Goal: Task Accomplishment & Management: Manage account settings

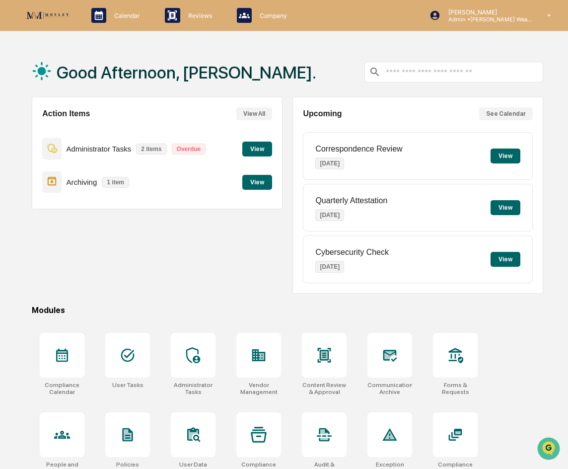
click at [256, 190] on div "Archiving 1 item View" at bounding box center [157, 181] width 230 height 33
click at [256, 186] on button "View" at bounding box center [257, 182] width 30 height 15
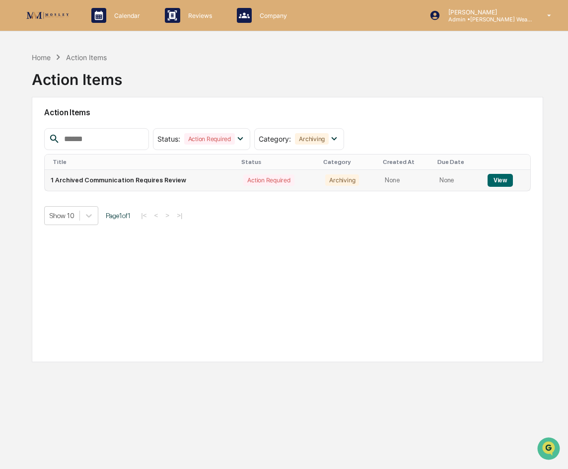
click at [139, 181] on td "1 Archived Communication Requires Review" at bounding box center [141, 180] width 193 height 21
click at [244, 181] on div "Action Required" at bounding box center [268, 179] width 51 height 11
click at [504, 180] on button "View" at bounding box center [500, 180] width 25 height 13
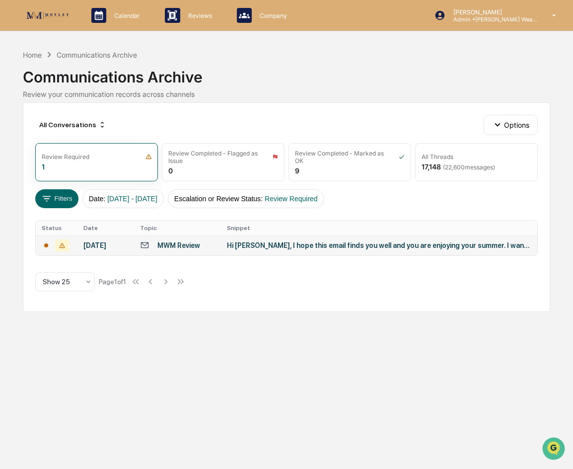
click at [256, 253] on td "Hi Lesli, I hope this email finds you well and you are enjoying your summer. I …" at bounding box center [379, 245] width 316 height 20
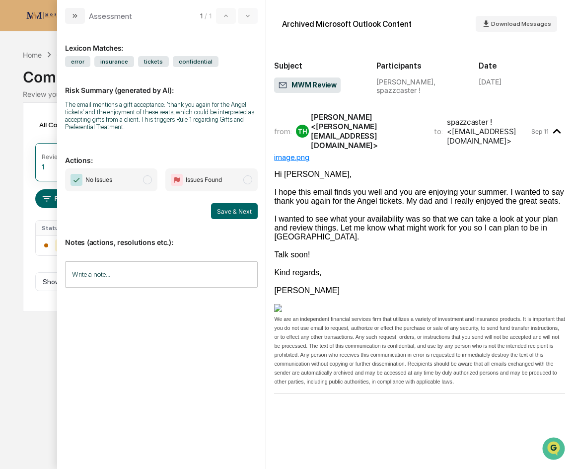
click at [146, 182] on span "modal" at bounding box center [147, 179] width 9 height 9
click at [229, 206] on button "Save & Next" at bounding box center [234, 211] width 47 height 16
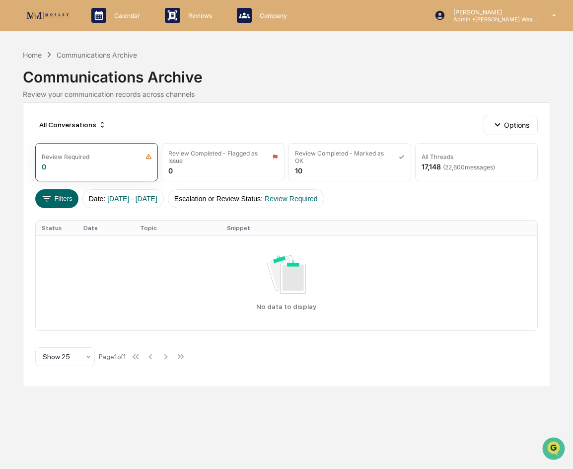
click at [45, 56] on icon at bounding box center [49, 54] width 11 height 11
click at [104, 61] on div "Communications Archive" at bounding box center [286, 73] width 527 height 26
click at [183, 12] on p "Reviews" at bounding box center [198, 15] width 37 height 7
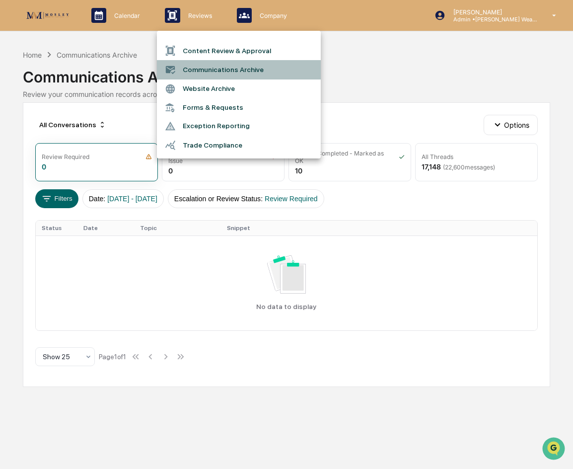
click at [208, 64] on li "Communications Archive" at bounding box center [239, 69] width 164 height 19
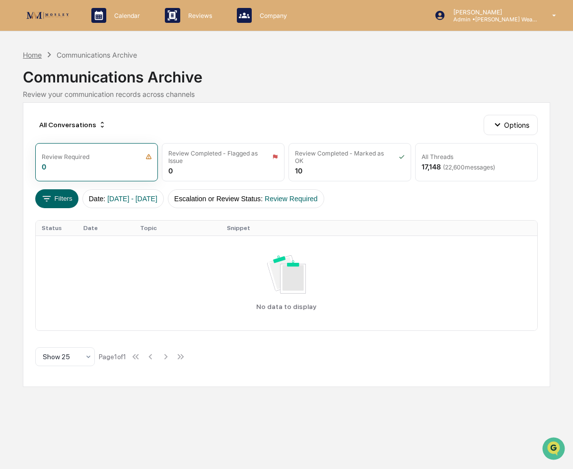
click at [36, 56] on div "Home" at bounding box center [32, 55] width 19 height 8
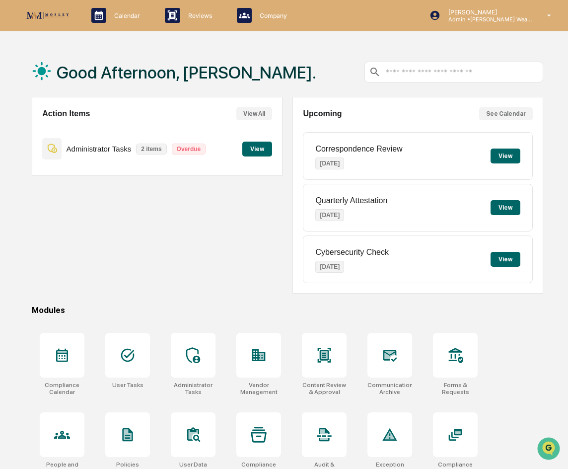
click at [265, 139] on div "Administrator Tasks 2 items Overdue View" at bounding box center [157, 148] width 230 height 33
click at [255, 151] on button "View" at bounding box center [257, 149] width 30 height 15
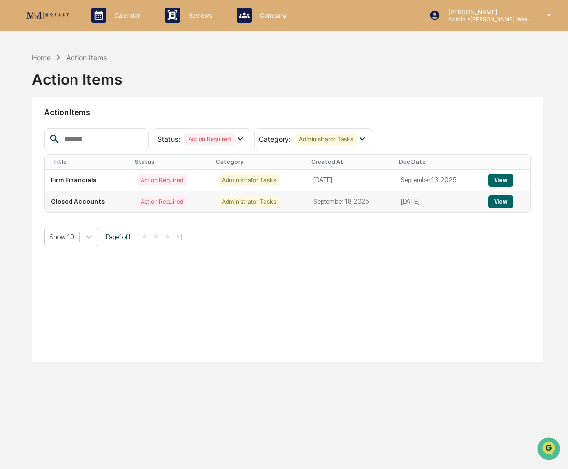
click at [508, 201] on button "View" at bounding box center [500, 201] width 25 height 13
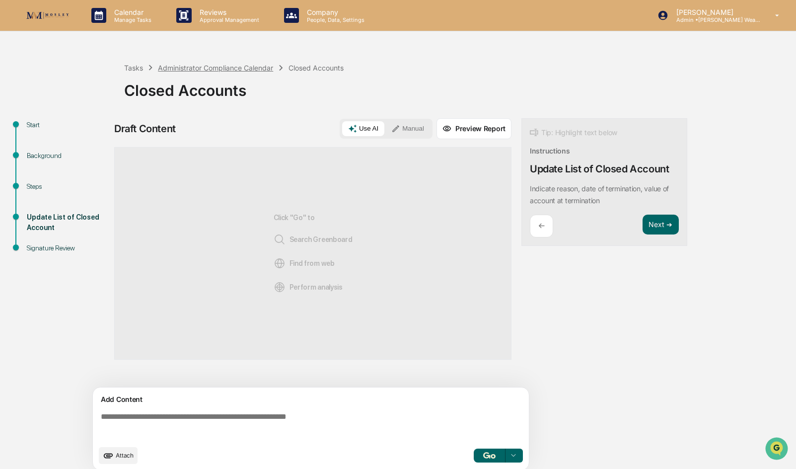
click at [199, 67] on div "Administrator Compliance Calendar" at bounding box center [215, 68] width 115 height 8
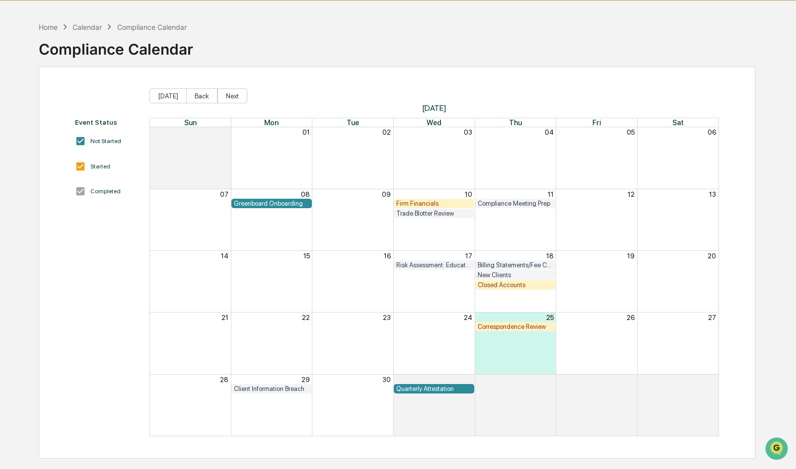
scroll to position [47, 0]
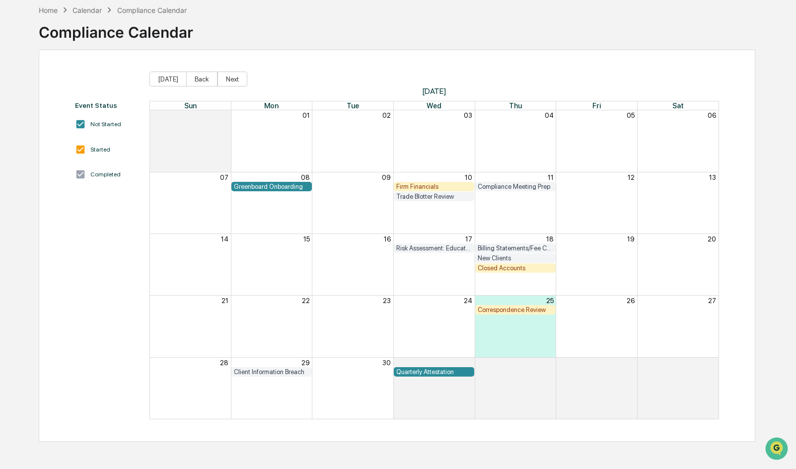
click at [277, 372] on div "Client Information Breach" at bounding box center [271, 371] width 75 height 7
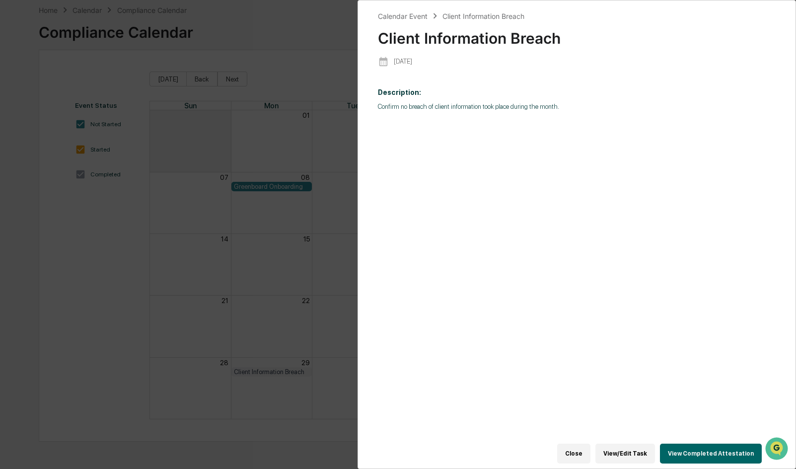
drag, startPoint x: 275, startPoint y: 42, endPoint x: 336, endPoint y: 0, distance: 74.3
click at [275, 42] on div "Calendar Event Client Information Breach Client Information Breach 2025-09-29 D…" at bounding box center [398, 234] width 796 height 469
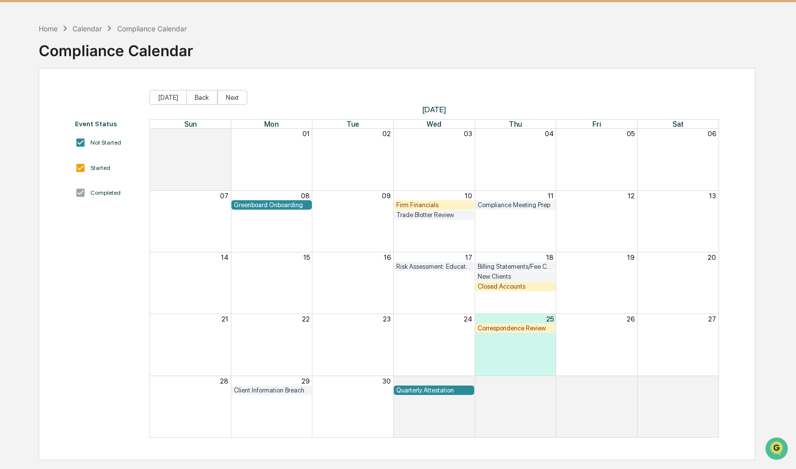
scroll to position [0, 0]
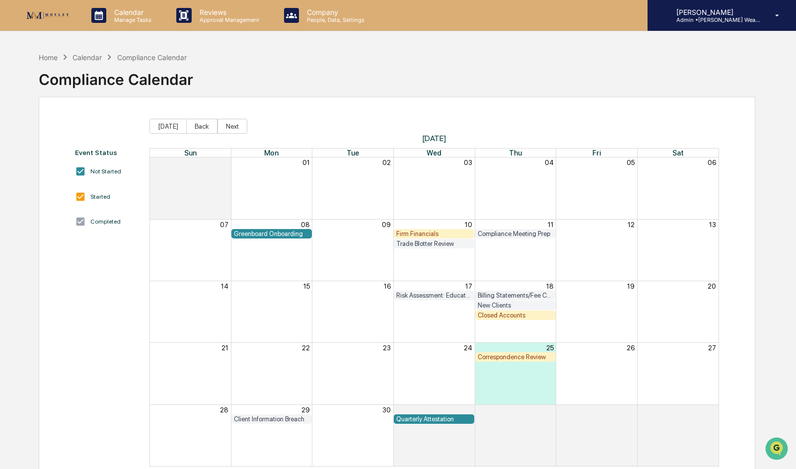
click at [568, 19] on p "Admin • Mosley Wealth" at bounding box center [715, 19] width 92 height 7
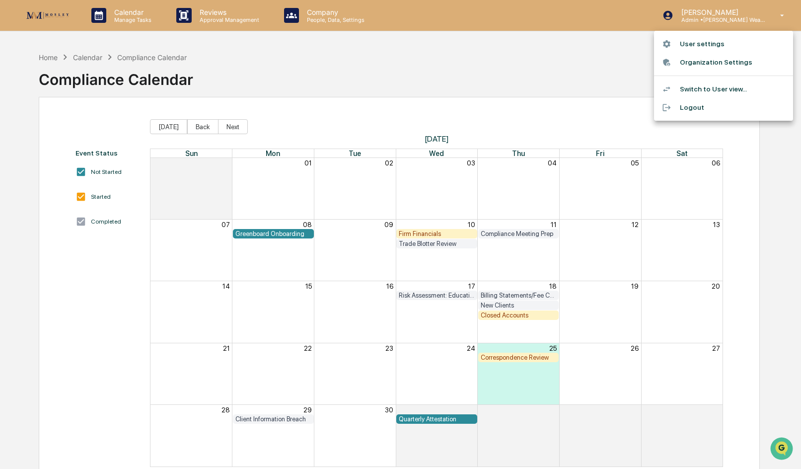
click at [67, 12] on div at bounding box center [400, 234] width 801 height 469
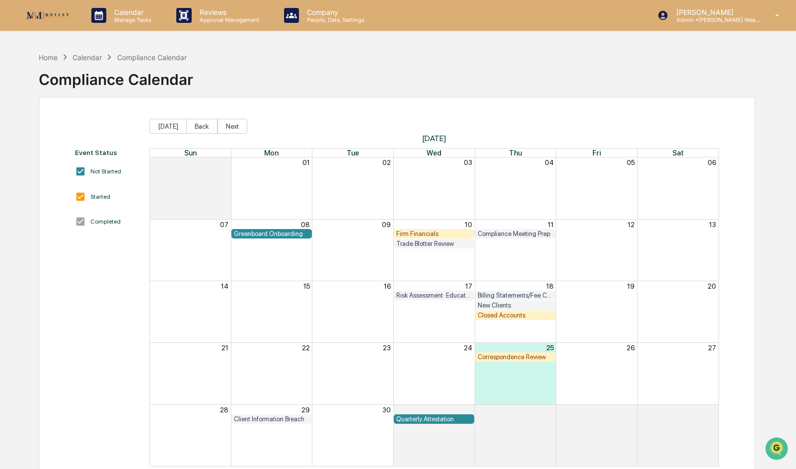
click at [47, 14] on img at bounding box center [48, 15] width 48 height 13
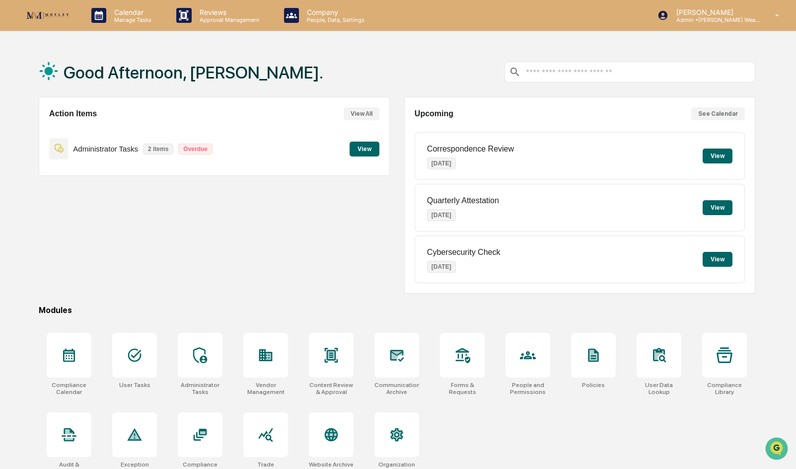
click at [372, 149] on button "View" at bounding box center [365, 149] width 30 height 15
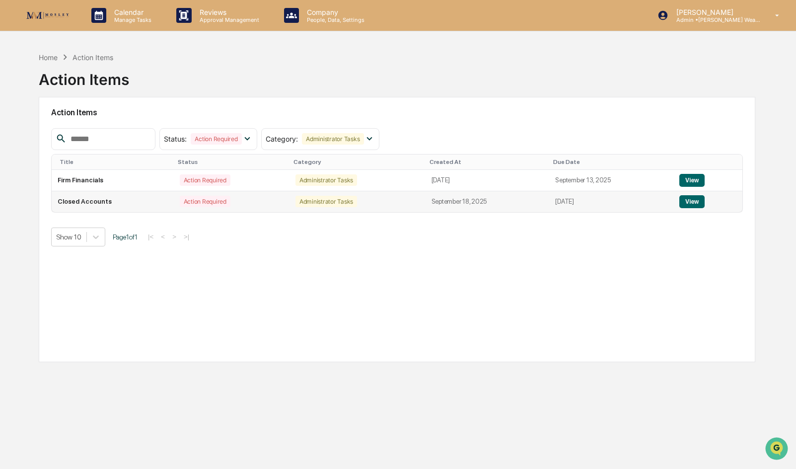
click at [345, 201] on div "Administrator Tasks" at bounding box center [327, 201] width 62 height 11
click at [568, 202] on button "View" at bounding box center [691, 201] width 25 height 13
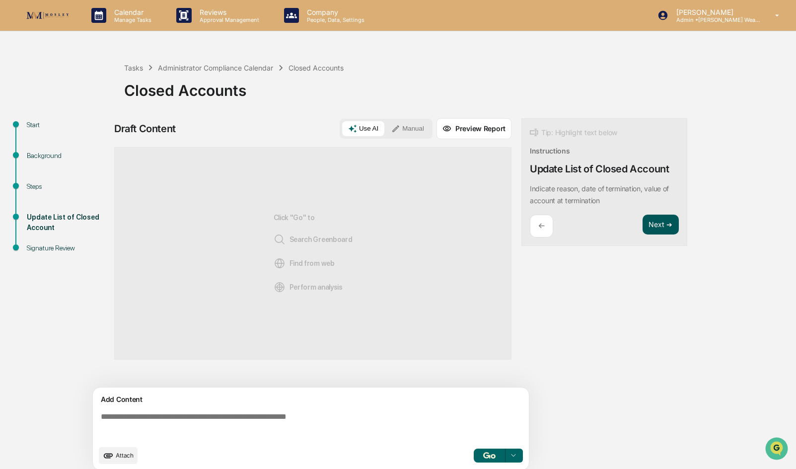
click at [568, 224] on button "Next ➔" at bounding box center [661, 225] width 36 height 20
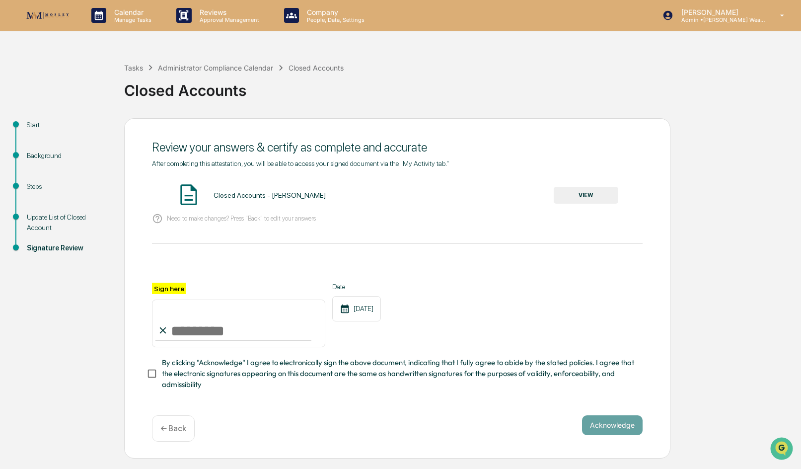
click at [256, 82] on div "Closed Accounts" at bounding box center [460, 87] width 672 height 26
click at [46, 9] on img at bounding box center [48, 15] width 48 height 13
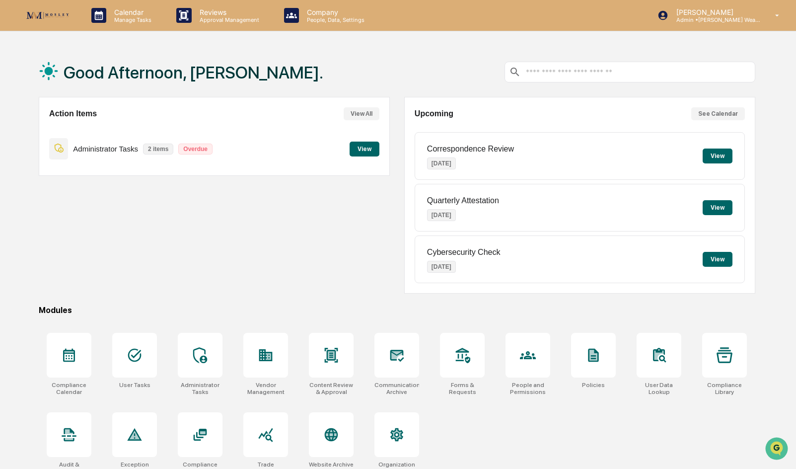
click at [365, 146] on button "View" at bounding box center [365, 149] width 30 height 15
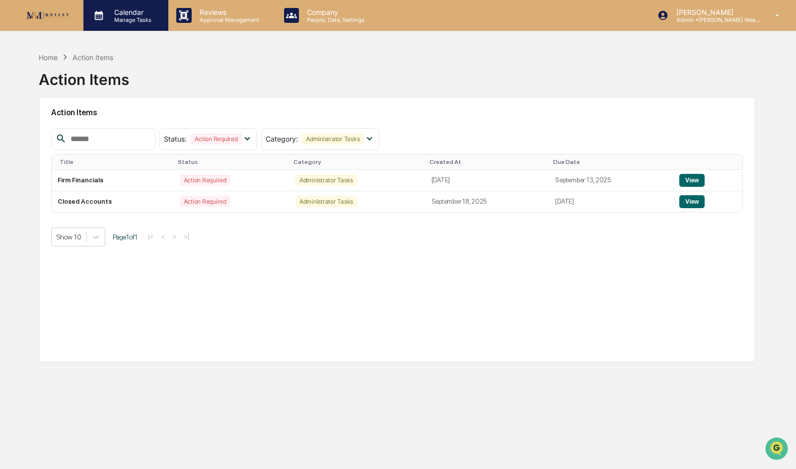
click at [131, 21] on p "Manage Tasks" at bounding box center [131, 19] width 50 height 7
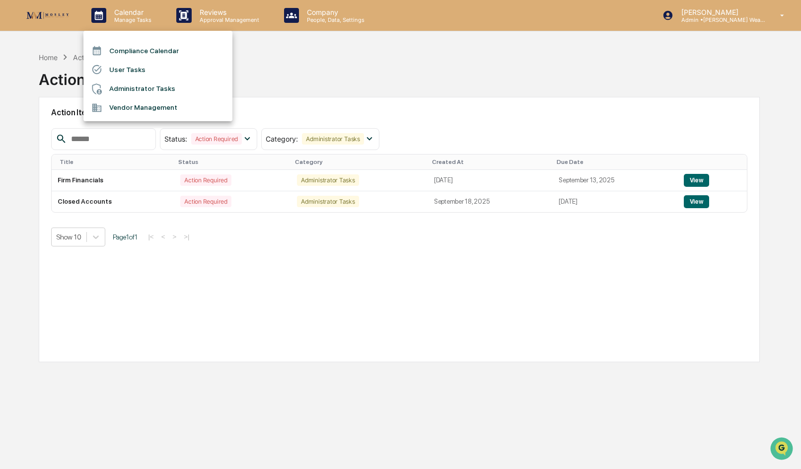
click at [142, 46] on li "Compliance Calendar" at bounding box center [157, 50] width 149 height 19
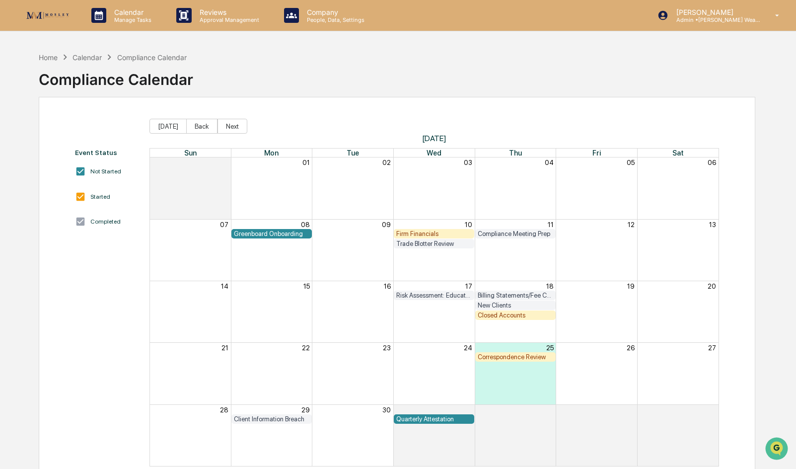
scroll to position [47, 0]
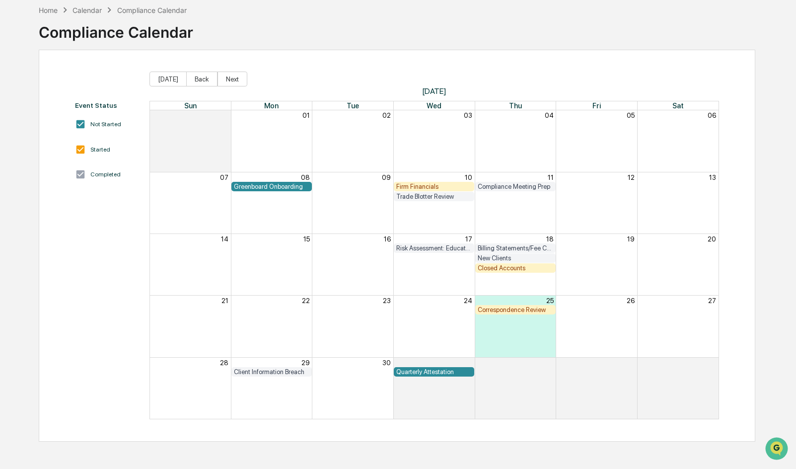
click at [278, 374] on div "Client Information Breach" at bounding box center [271, 371] width 75 height 7
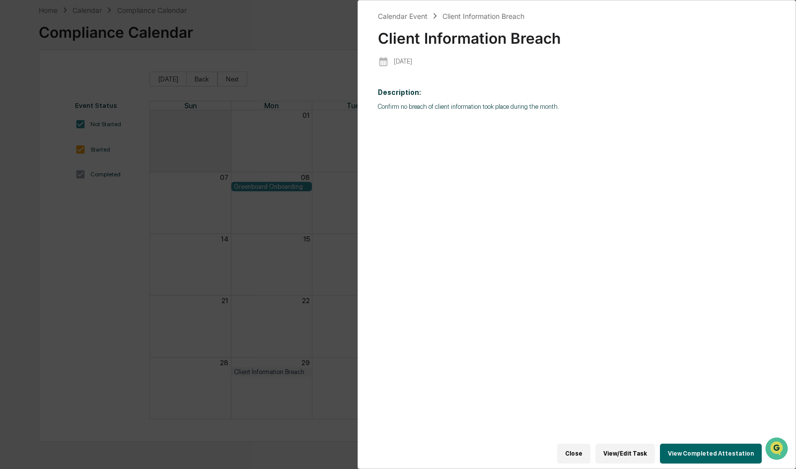
click at [568, 448] on button "View/Edit Task" at bounding box center [626, 454] width 60 height 20
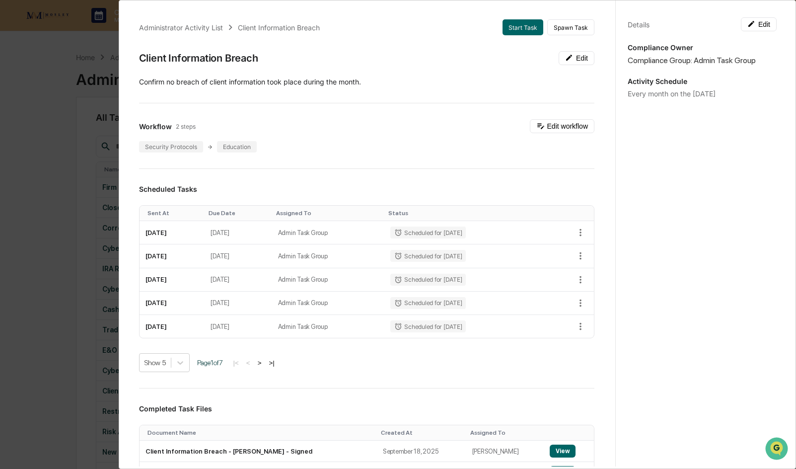
click at [60, 113] on div "Administrator Activity List Client Information Breach Start Task Spawn Task Cli…" at bounding box center [398, 234] width 796 height 469
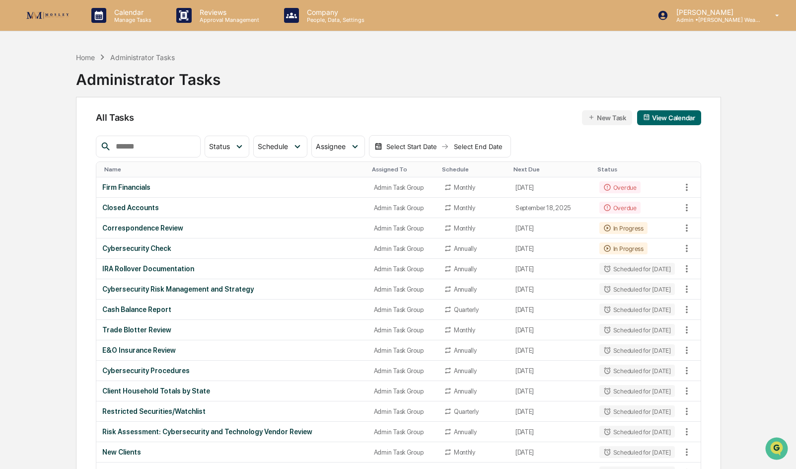
click at [48, 20] on img at bounding box center [48, 15] width 48 height 13
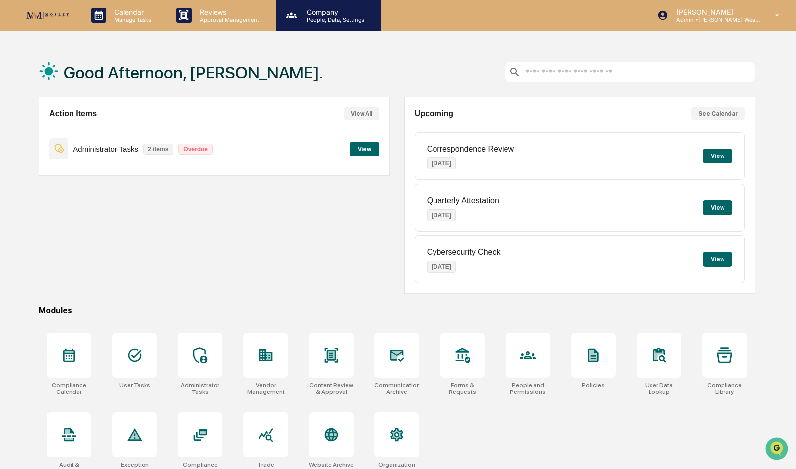
click at [310, 12] on p "Company" at bounding box center [334, 12] width 71 height 8
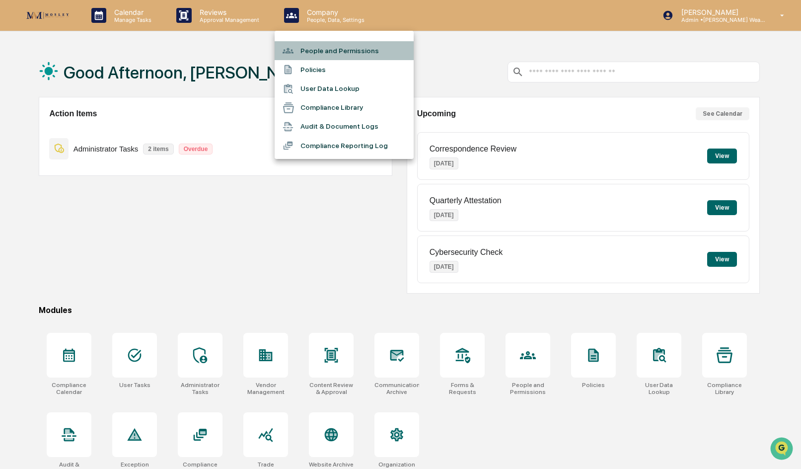
click at [309, 51] on li "People and Permissions" at bounding box center [344, 50] width 139 height 19
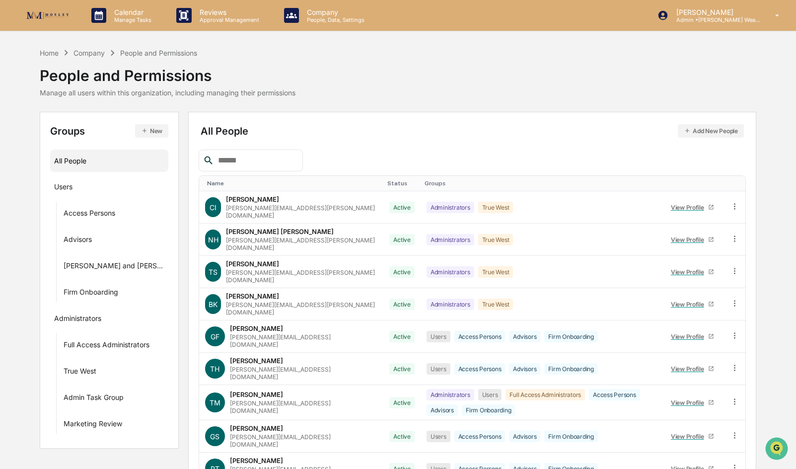
click at [502, 85] on div "Home Company People and Permissions People and Permissions Manage all users wit…" at bounding box center [398, 72] width 717 height 50
click at [52, 57] on div "Home" at bounding box center [49, 53] width 19 height 8
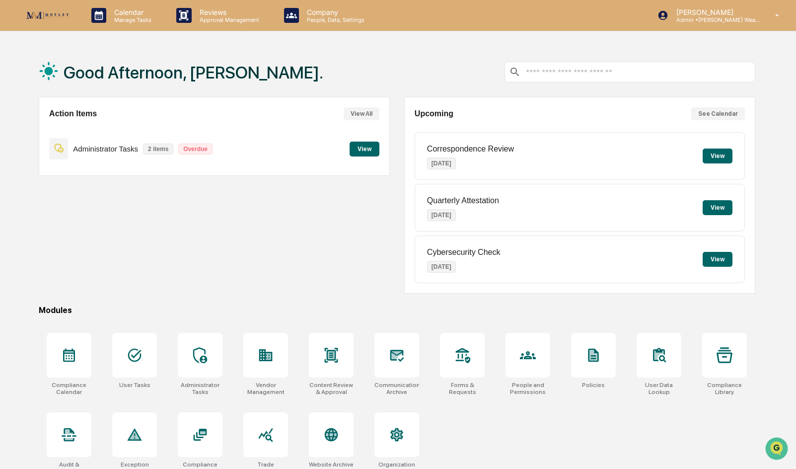
click at [260, 246] on div "Action Items View All Administrator Tasks 2 items Overdue View" at bounding box center [214, 195] width 351 height 197
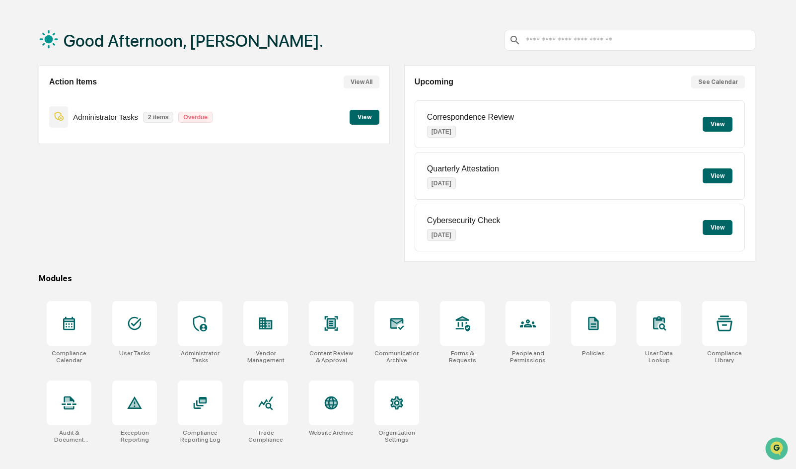
scroll to position [47, 0]
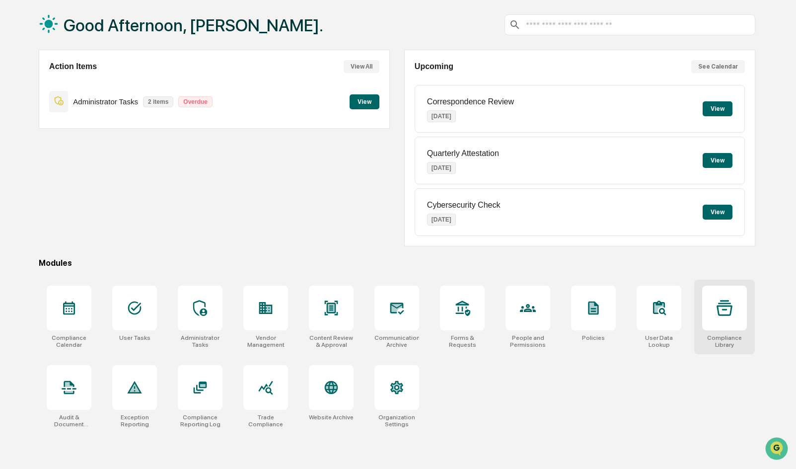
click at [568, 316] on div at bounding box center [724, 308] width 45 height 45
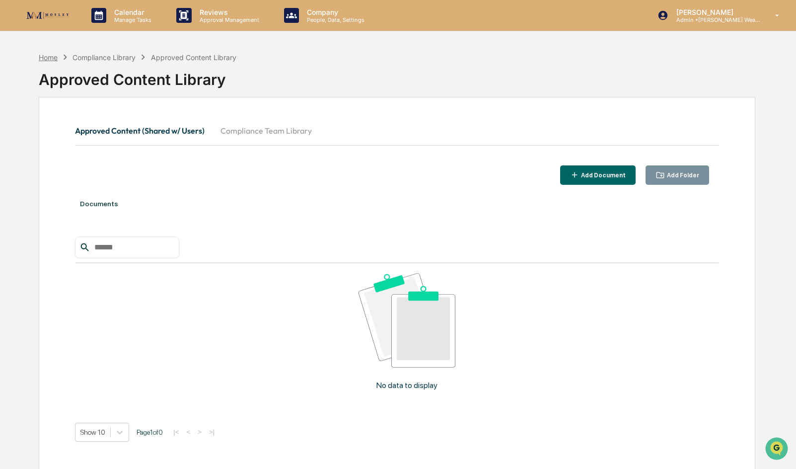
click at [53, 57] on div "Home" at bounding box center [48, 57] width 19 height 8
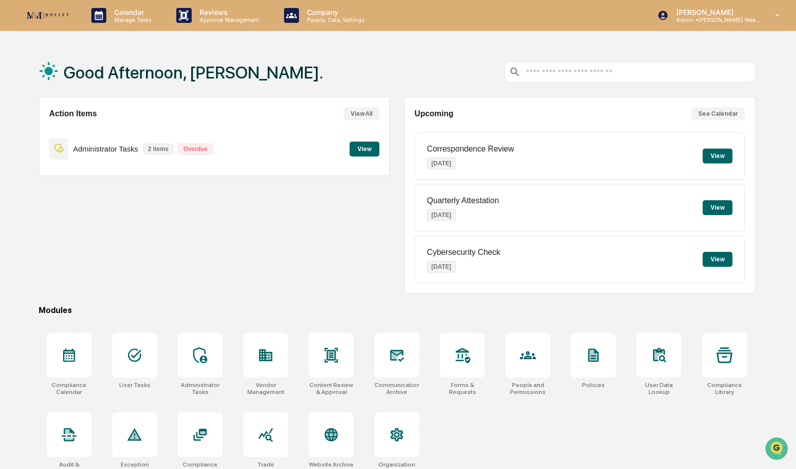
scroll to position [47, 0]
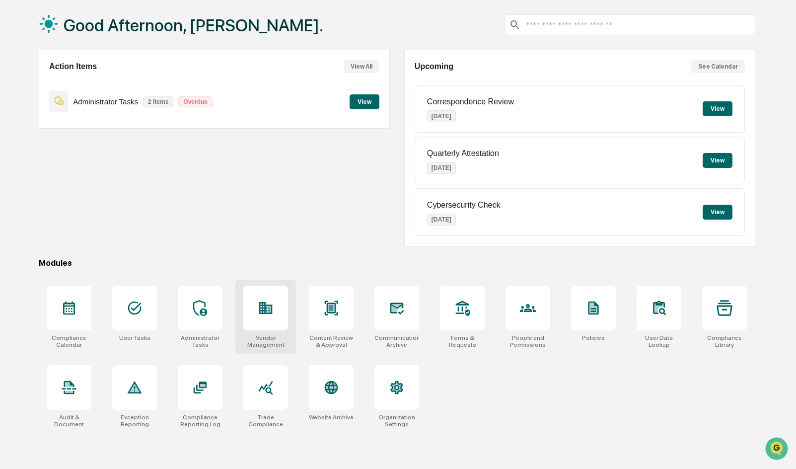
click at [264, 308] on icon at bounding box center [265, 308] width 13 height 12
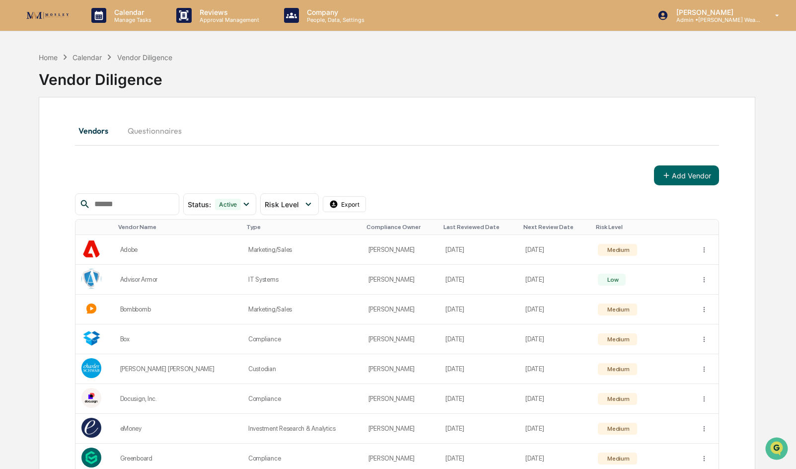
click at [52, 52] on div "Home Calendar Vendor Diligence" at bounding box center [106, 57] width 134 height 11
click at [56, 56] on div "Home" at bounding box center [48, 57] width 19 height 8
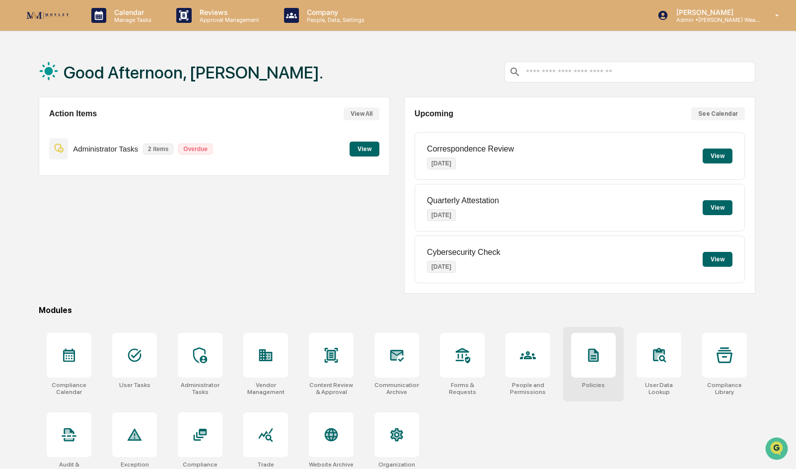
click at [593, 374] on div at bounding box center [593, 355] width 45 height 45
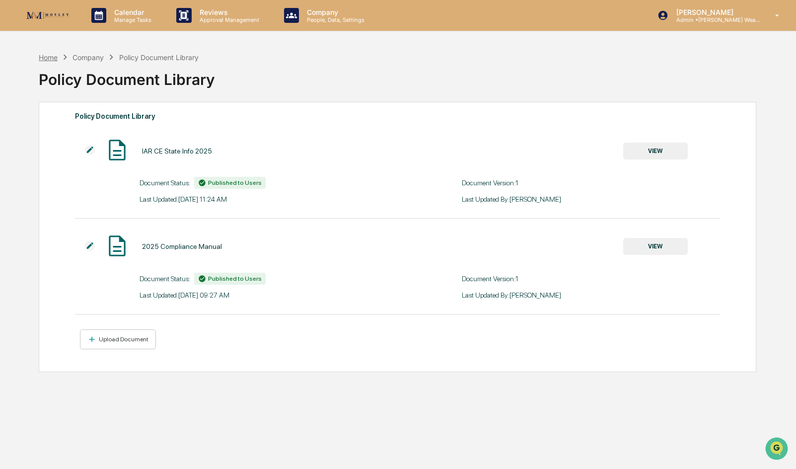
click at [49, 60] on div "Home" at bounding box center [48, 57] width 19 height 8
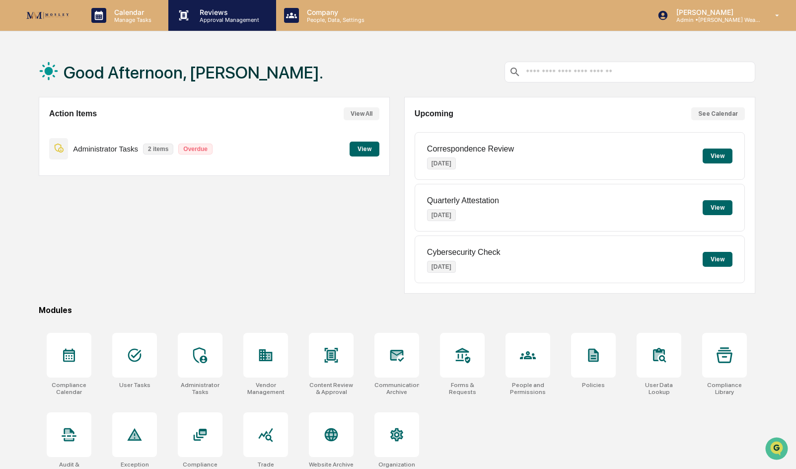
click at [221, 26] on div "Reviews Approval Management" at bounding box center [221, 15] width 107 height 31
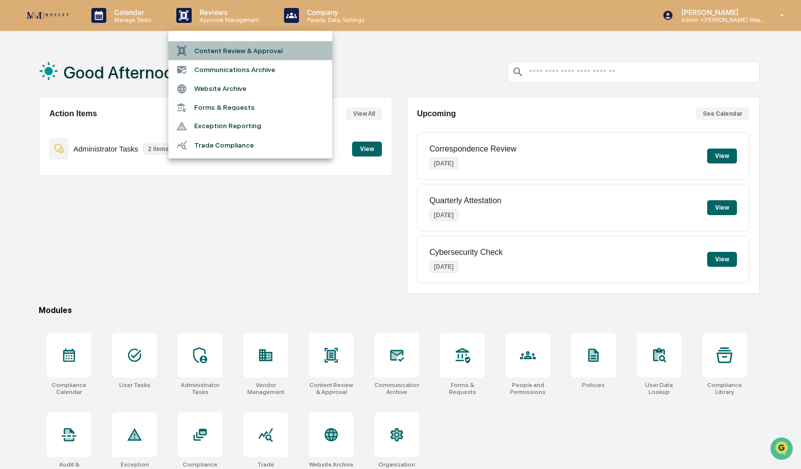
click at [223, 52] on li "Content Review & Approval" at bounding box center [250, 50] width 164 height 19
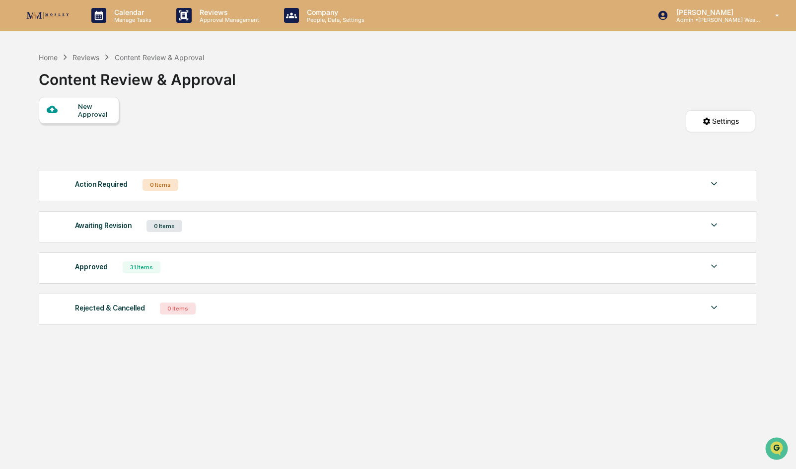
click at [98, 276] on div "Approved 31 Items File Name Review Id Created Date Requested By Compliance Owne…" at bounding box center [398, 267] width 718 height 31
click at [98, 264] on div "Approved" at bounding box center [91, 266] width 33 height 13
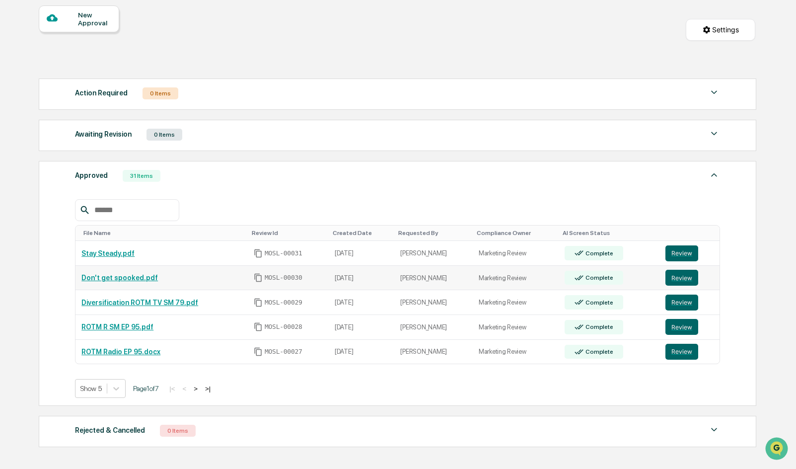
scroll to position [99, 0]
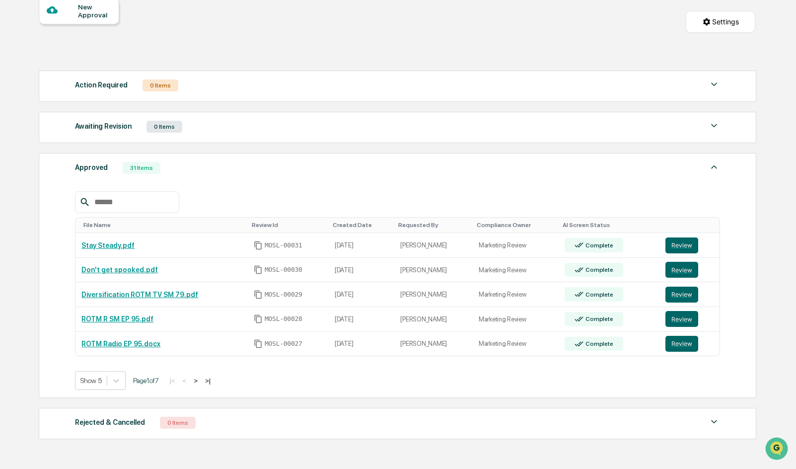
click at [201, 383] on button ">" at bounding box center [196, 380] width 10 height 8
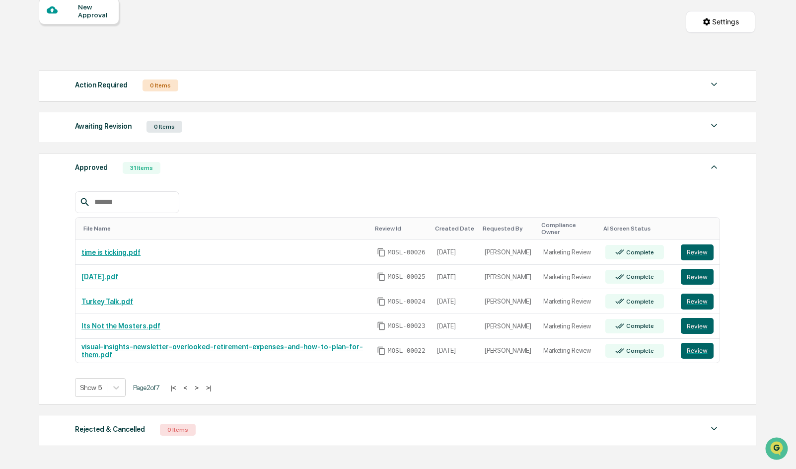
click at [202, 383] on button ">" at bounding box center [197, 387] width 10 height 8
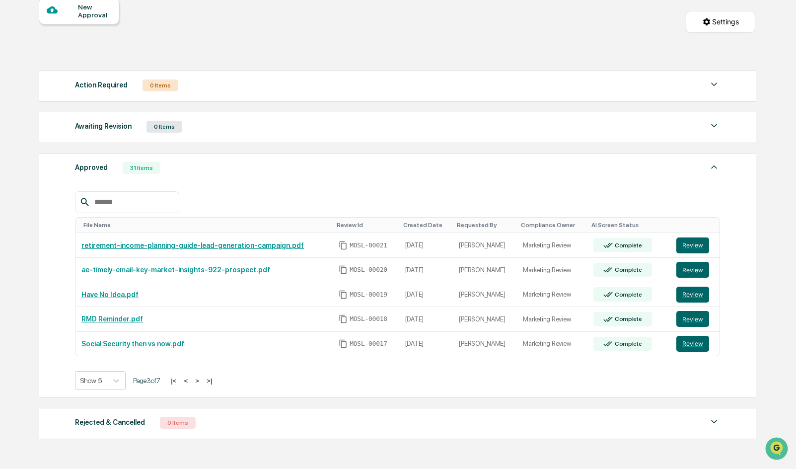
click at [202, 379] on button ">" at bounding box center [197, 380] width 10 height 8
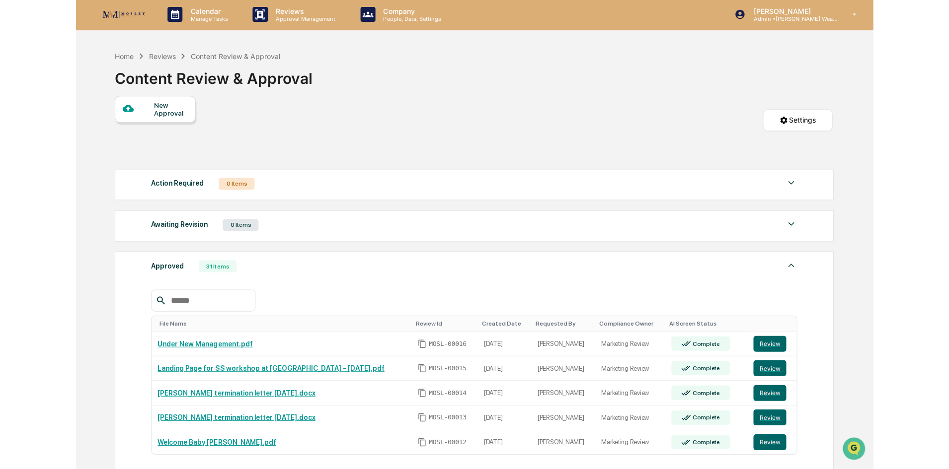
scroll to position [0, 0]
